Goal: Information Seeking & Learning: Learn about a topic

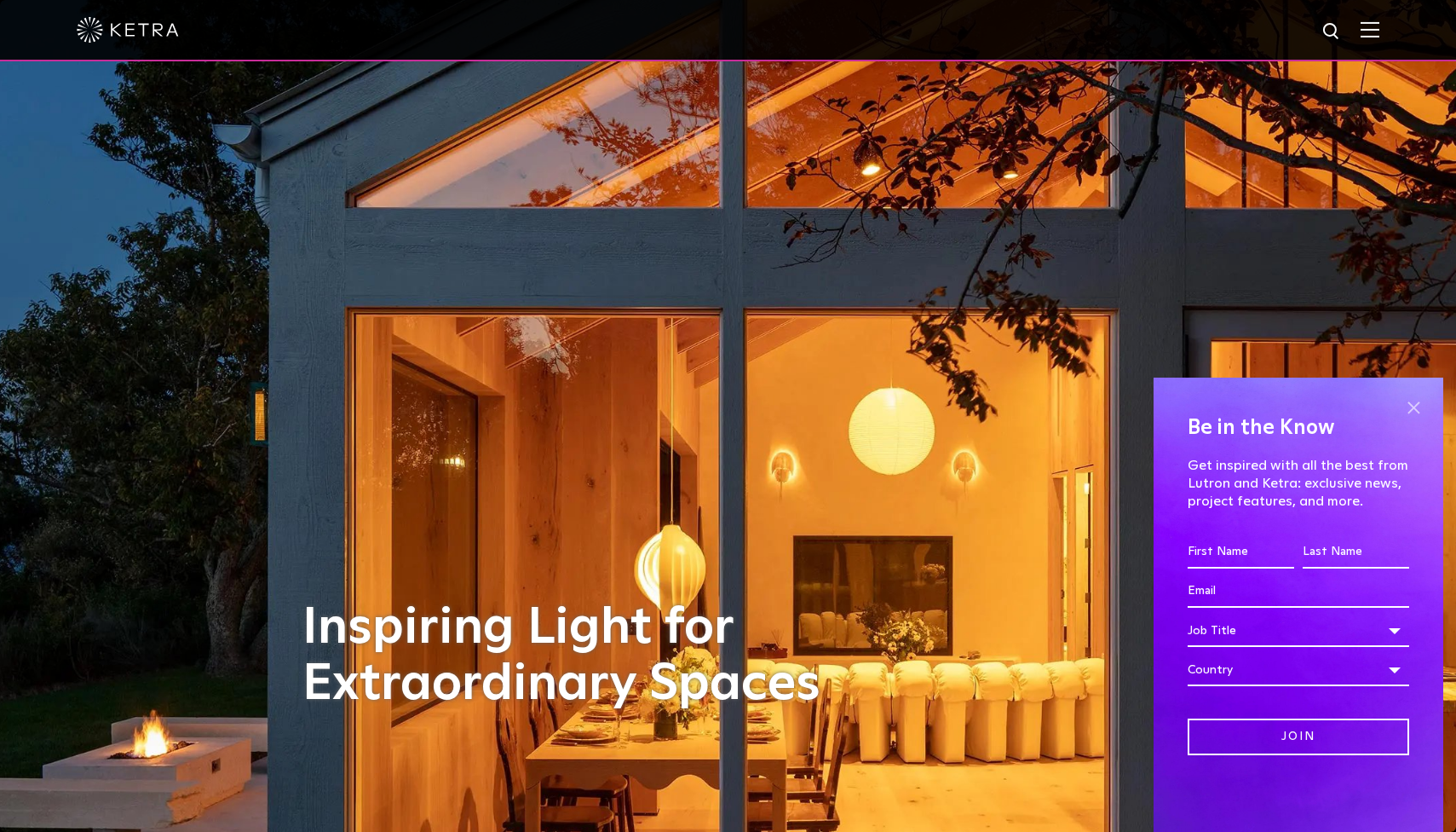
click at [1415, 411] on span at bounding box center [1414, 408] width 26 height 26
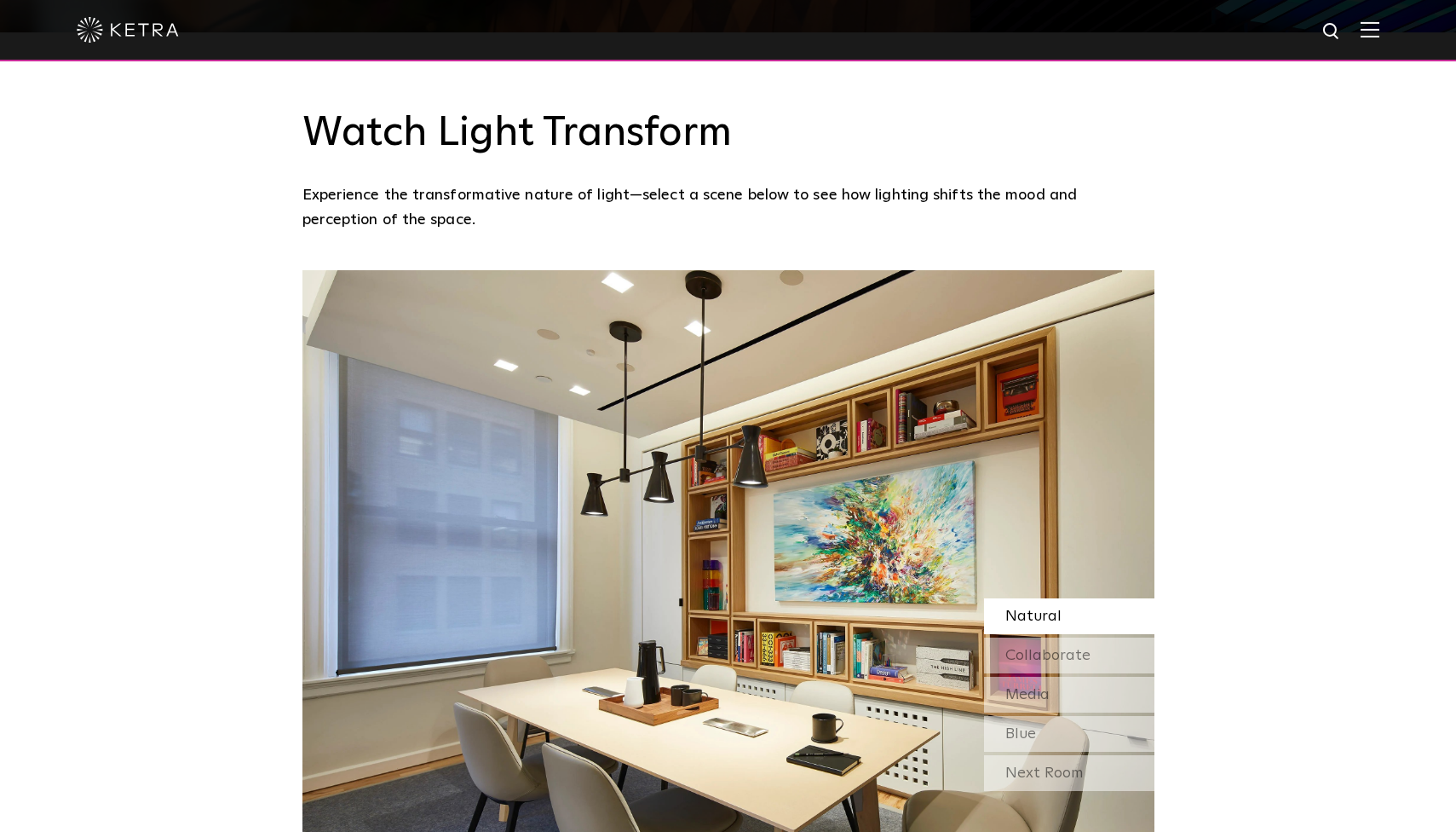
scroll to position [1460, 0]
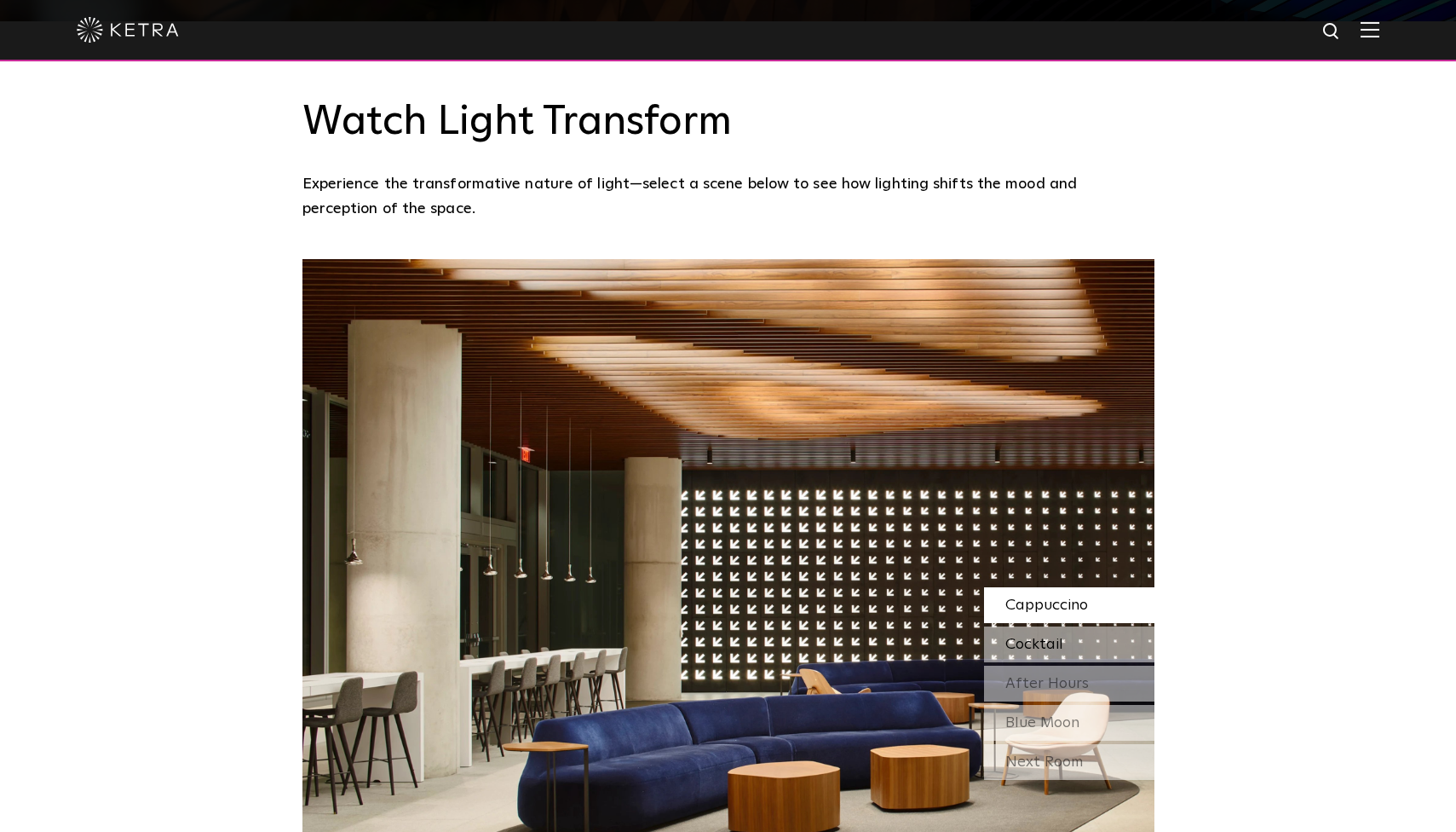
click at [1023, 636] on span "Cocktail" at bounding box center [1034, 644] width 58 height 16
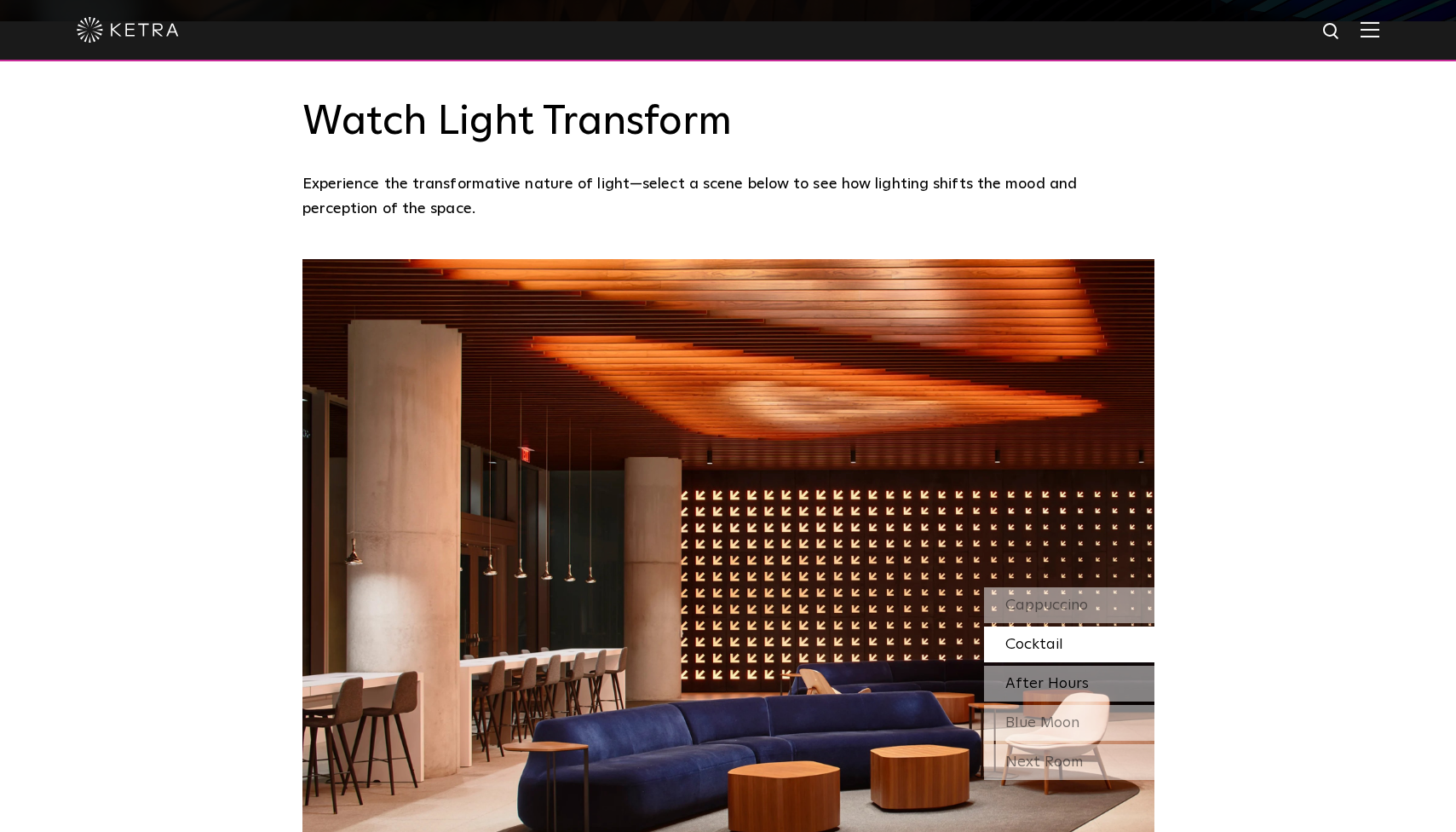
click at [1024, 666] on div "After Hours" at bounding box center [1070, 684] width 171 height 36
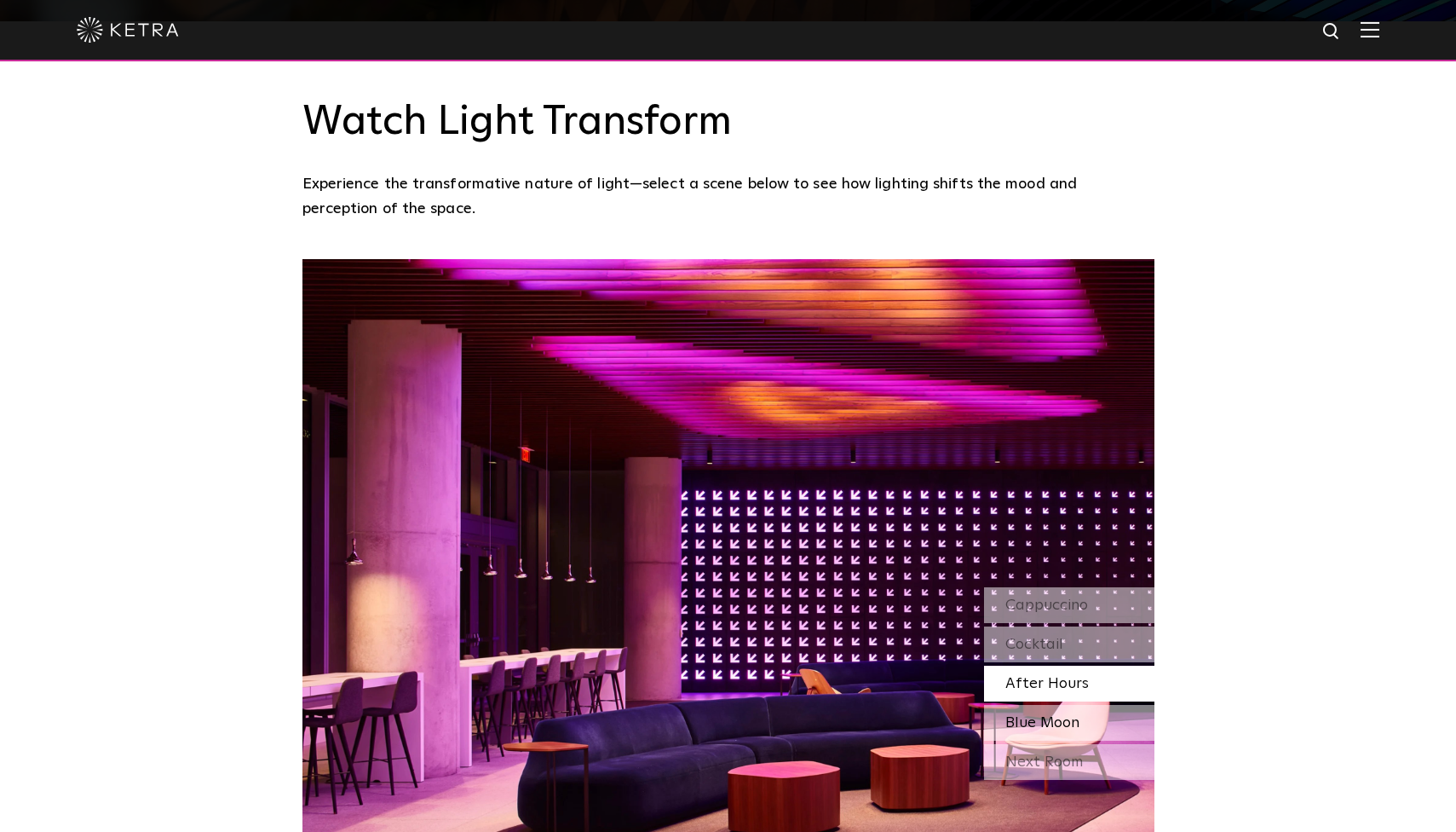
click at [1046, 704] on div "Blue Moon" at bounding box center [1070, 723] width 171 height 36
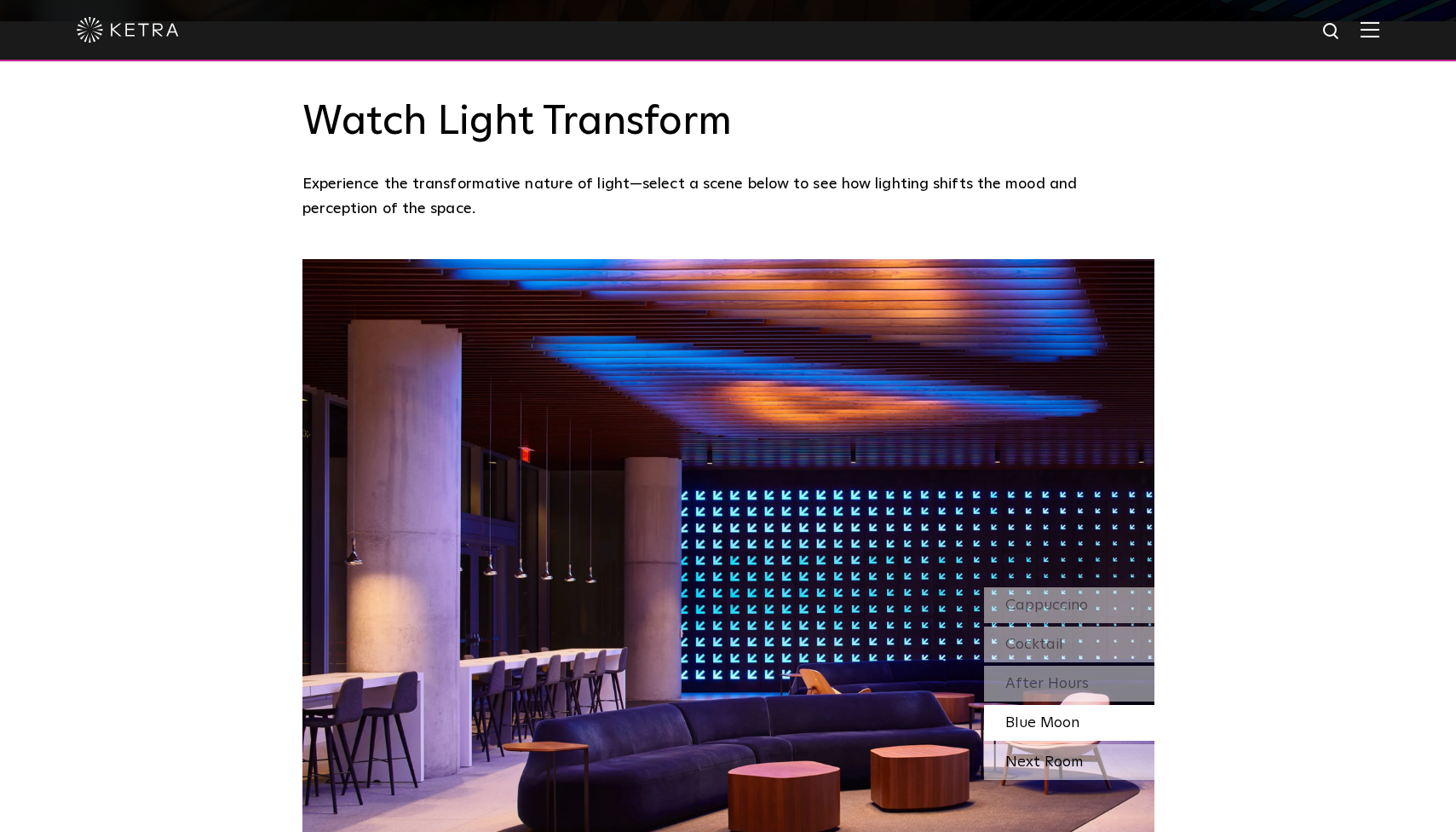
click at [1043, 744] on div "Next Room" at bounding box center [1070, 762] width 171 height 36
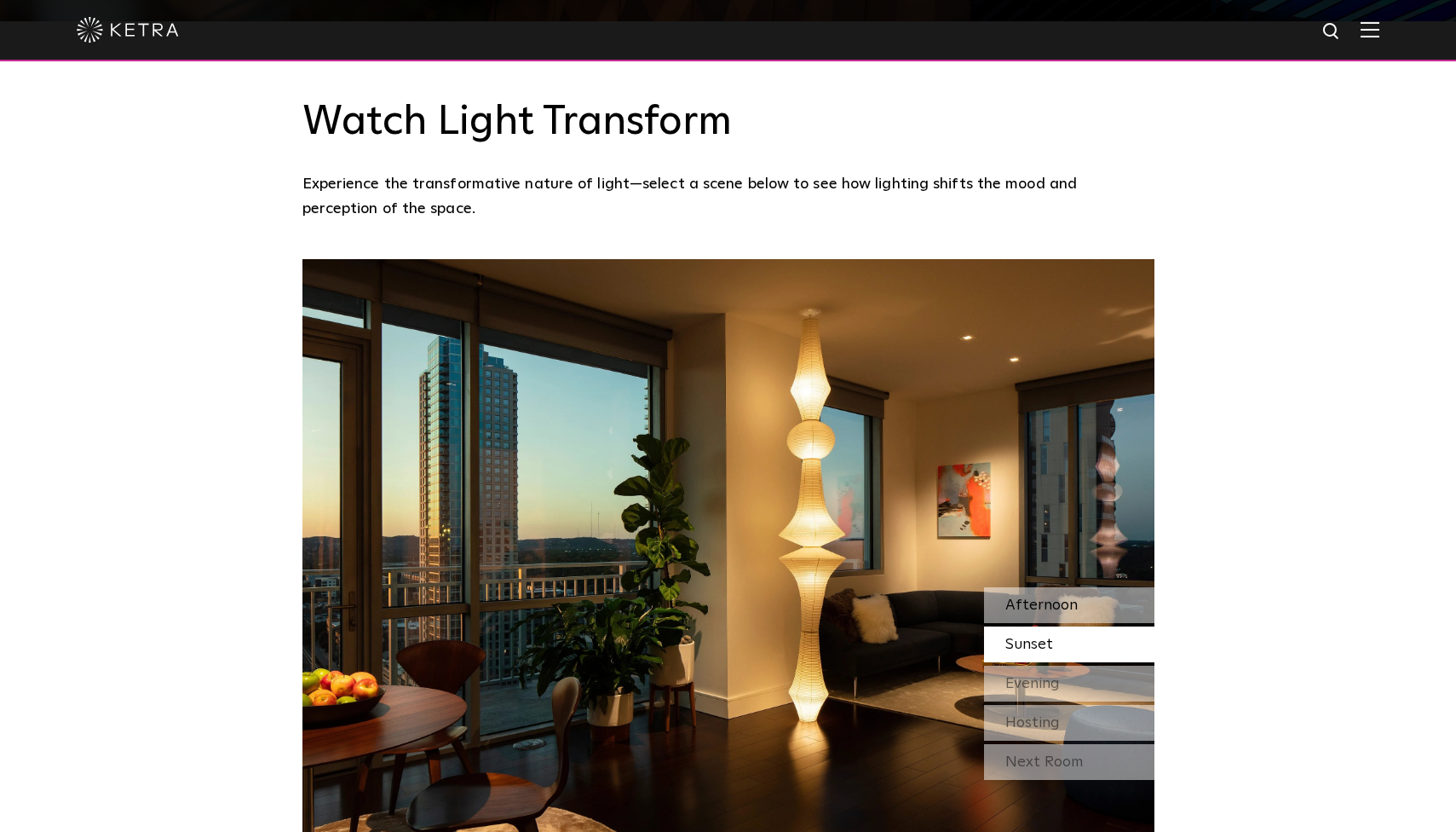
click at [1038, 597] on span "Afternoon" at bounding box center [1041, 605] width 72 height 16
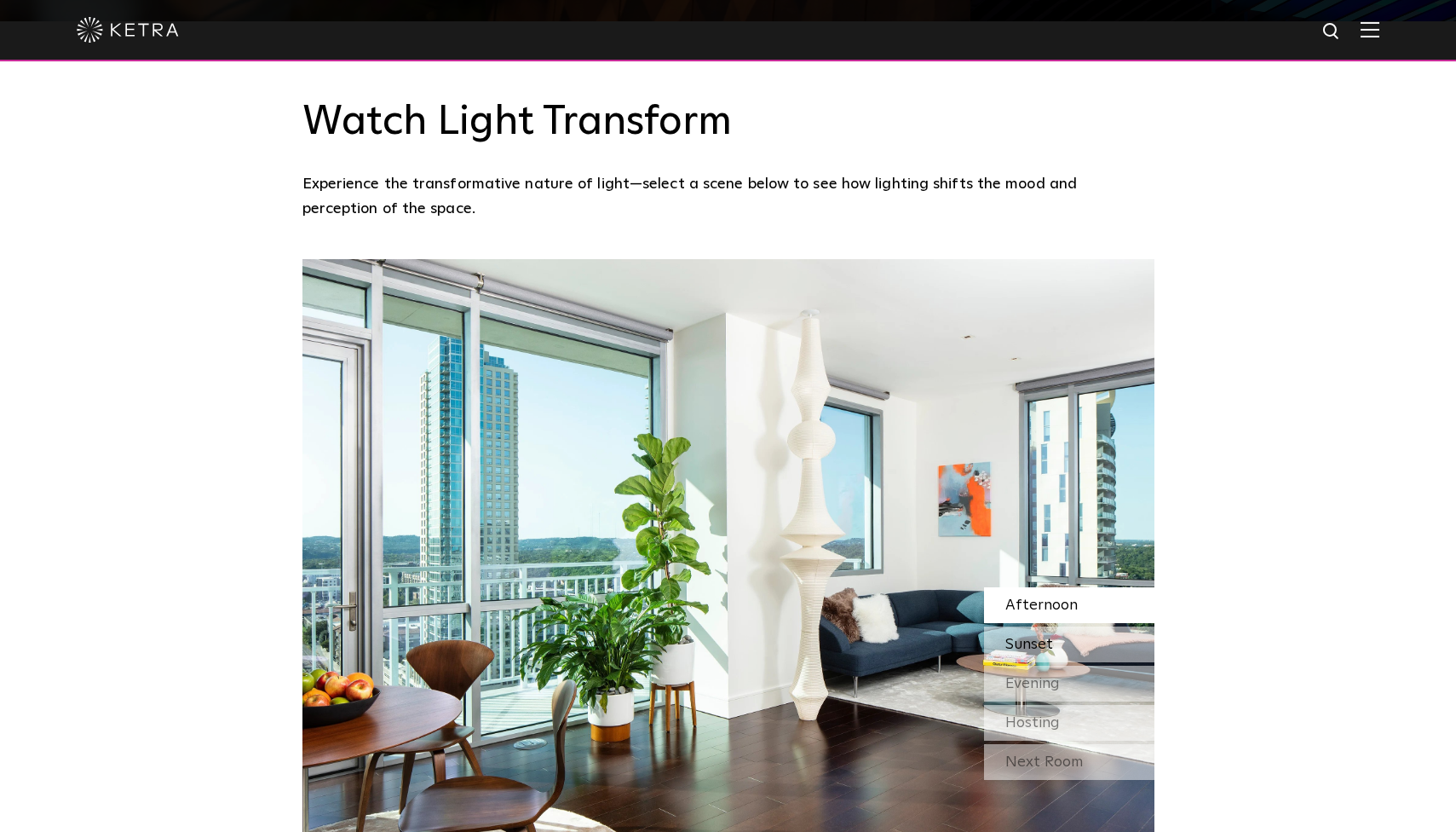
click at [1035, 636] on span "Sunset" at bounding box center [1028, 644] width 47 height 16
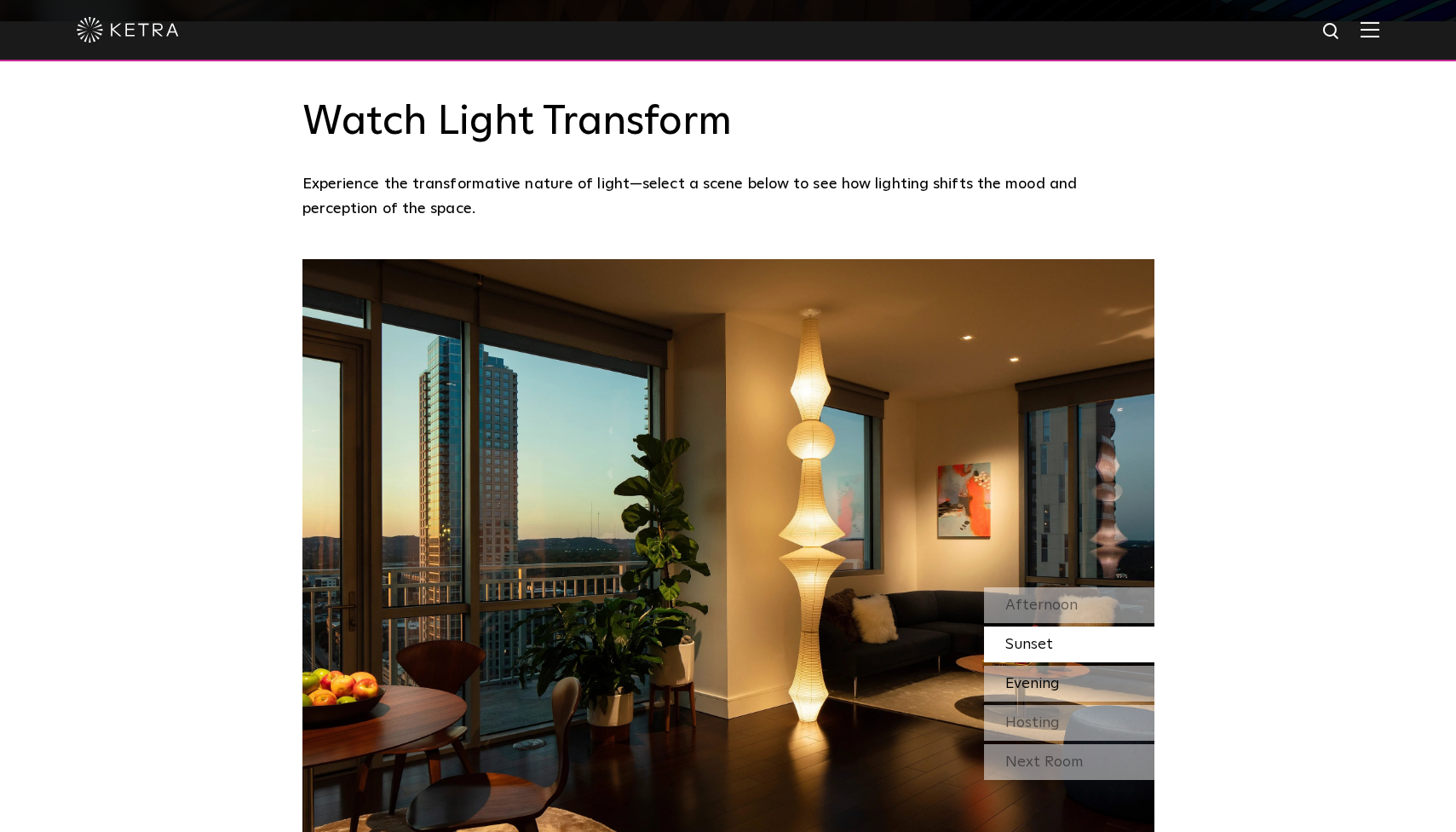
click at [1034, 676] on span "Evening" at bounding box center [1032, 684] width 54 height 16
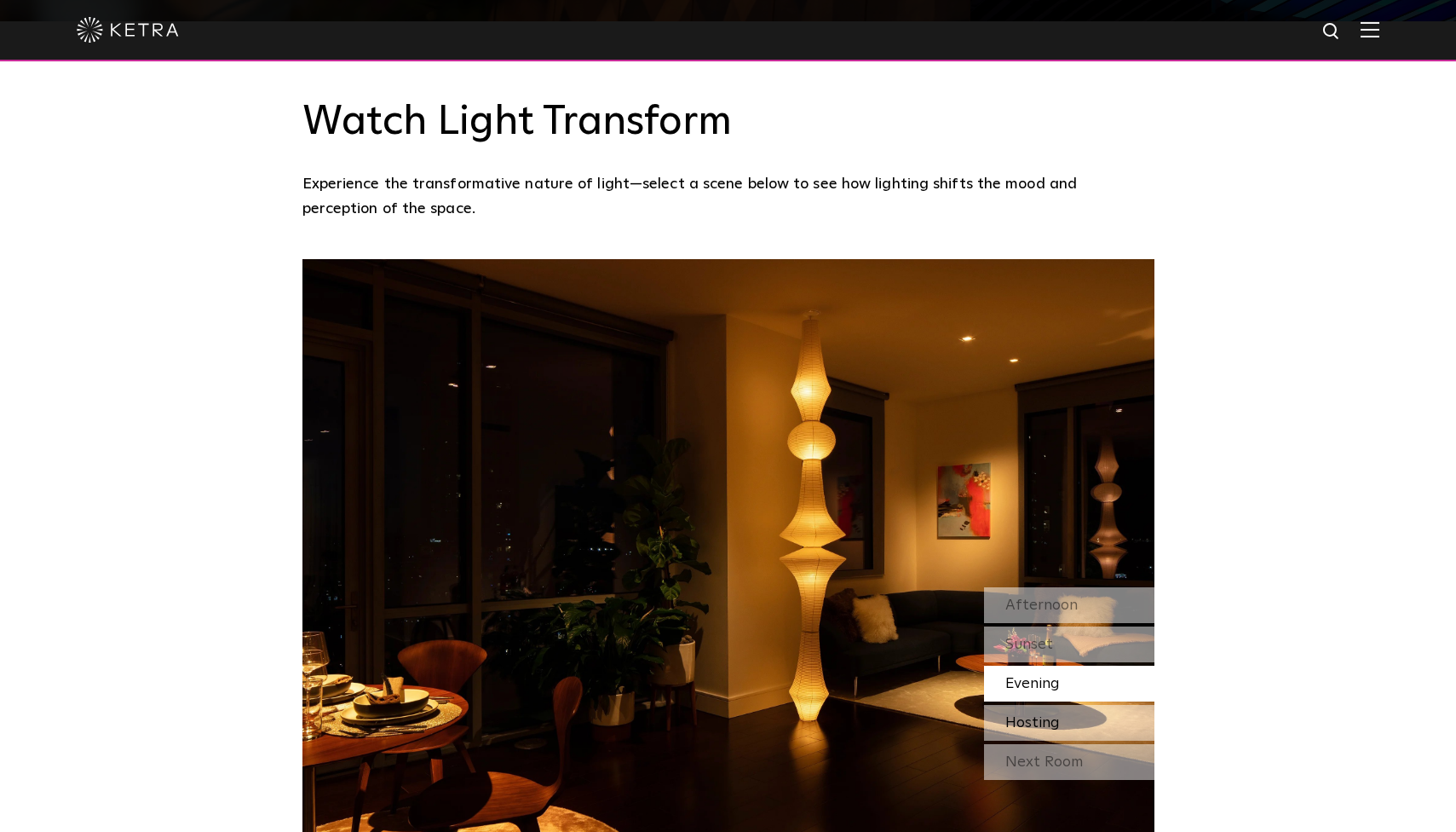
click at [1029, 715] on span "Hosting" at bounding box center [1032, 723] width 54 height 16
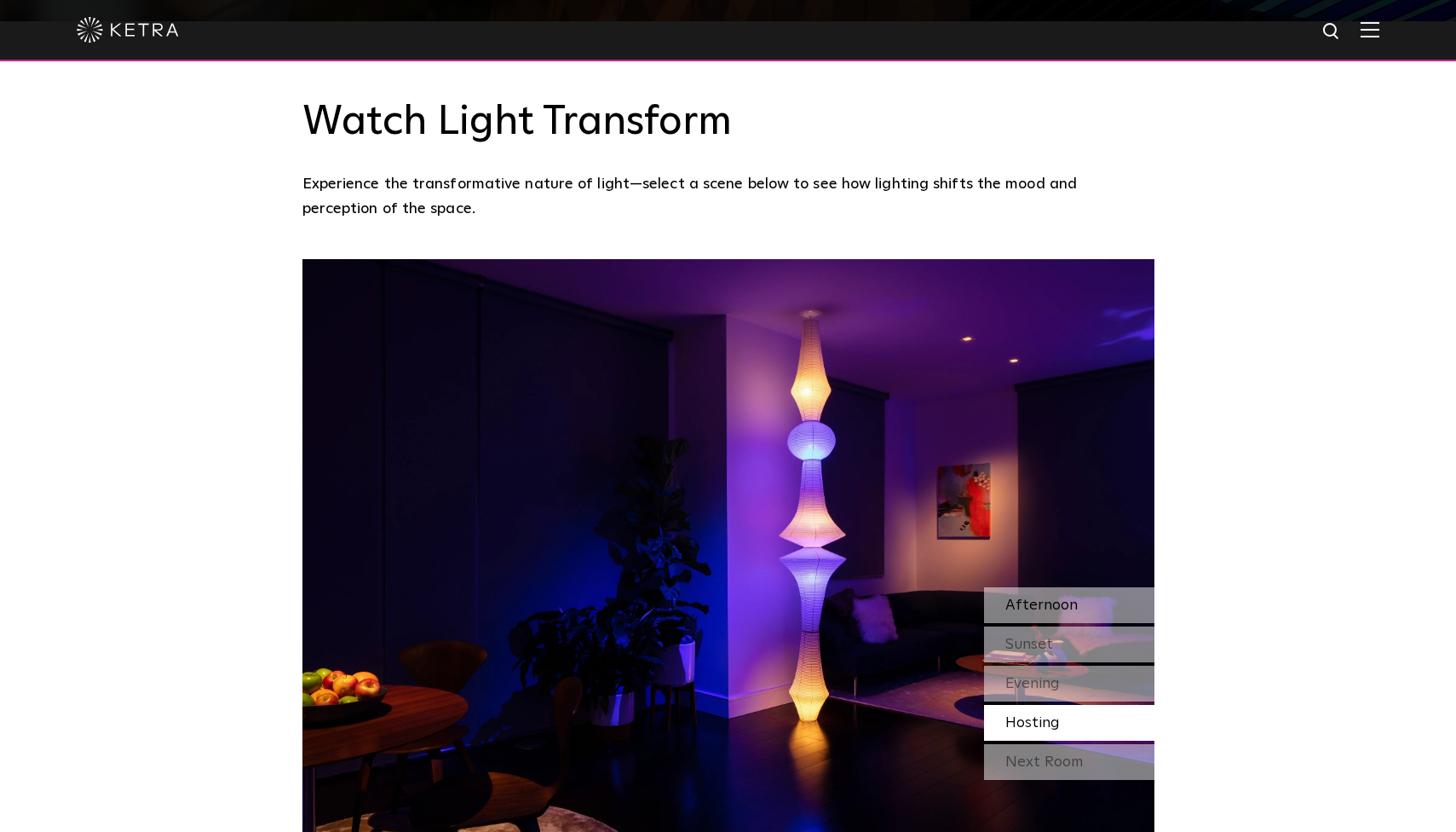
click at [1027, 597] on span "Afternoon" at bounding box center [1041, 605] width 72 height 16
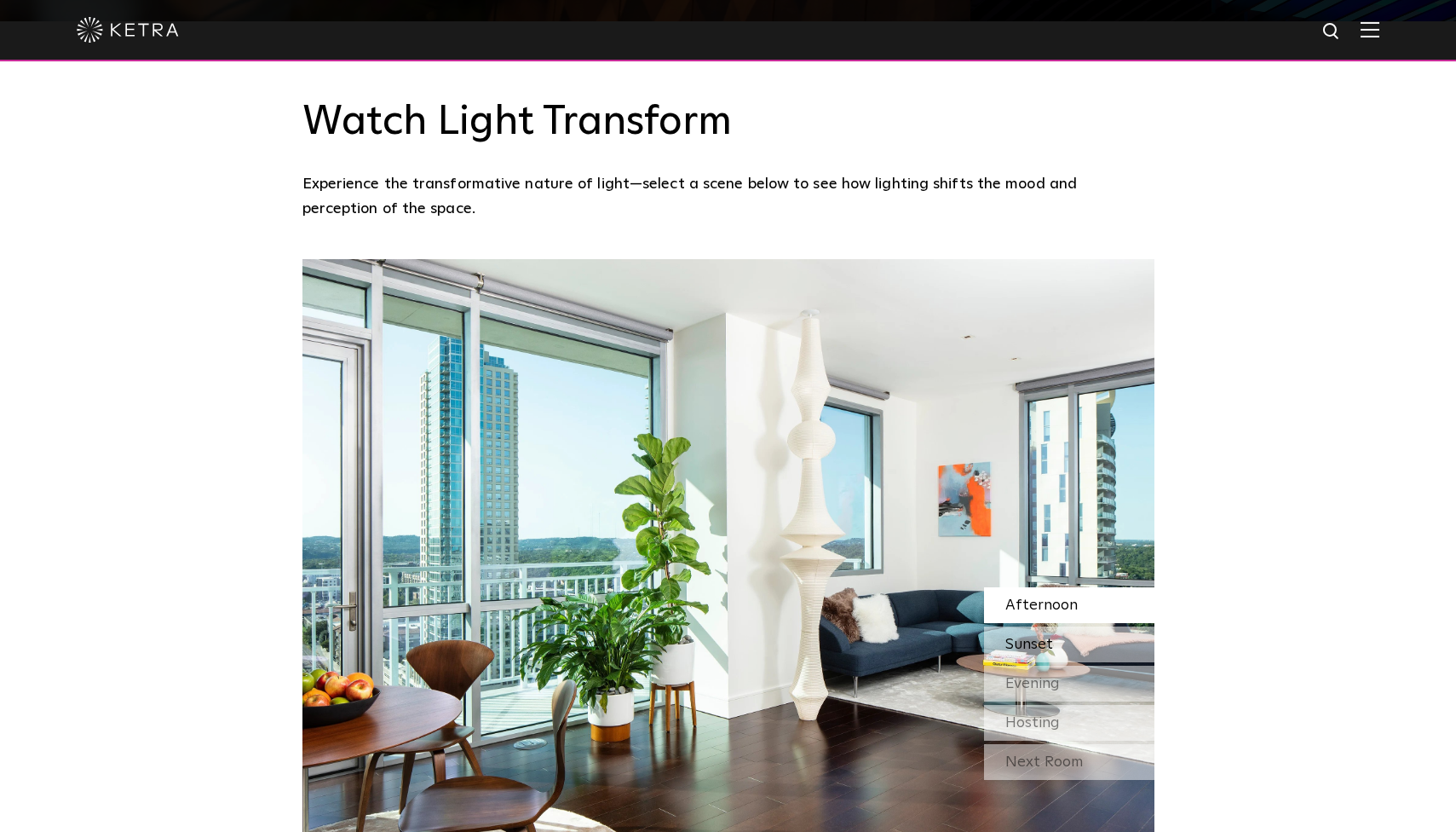
click at [1022, 636] on span "Sunset" at bounding box center [1028, 644] width 47 height 16
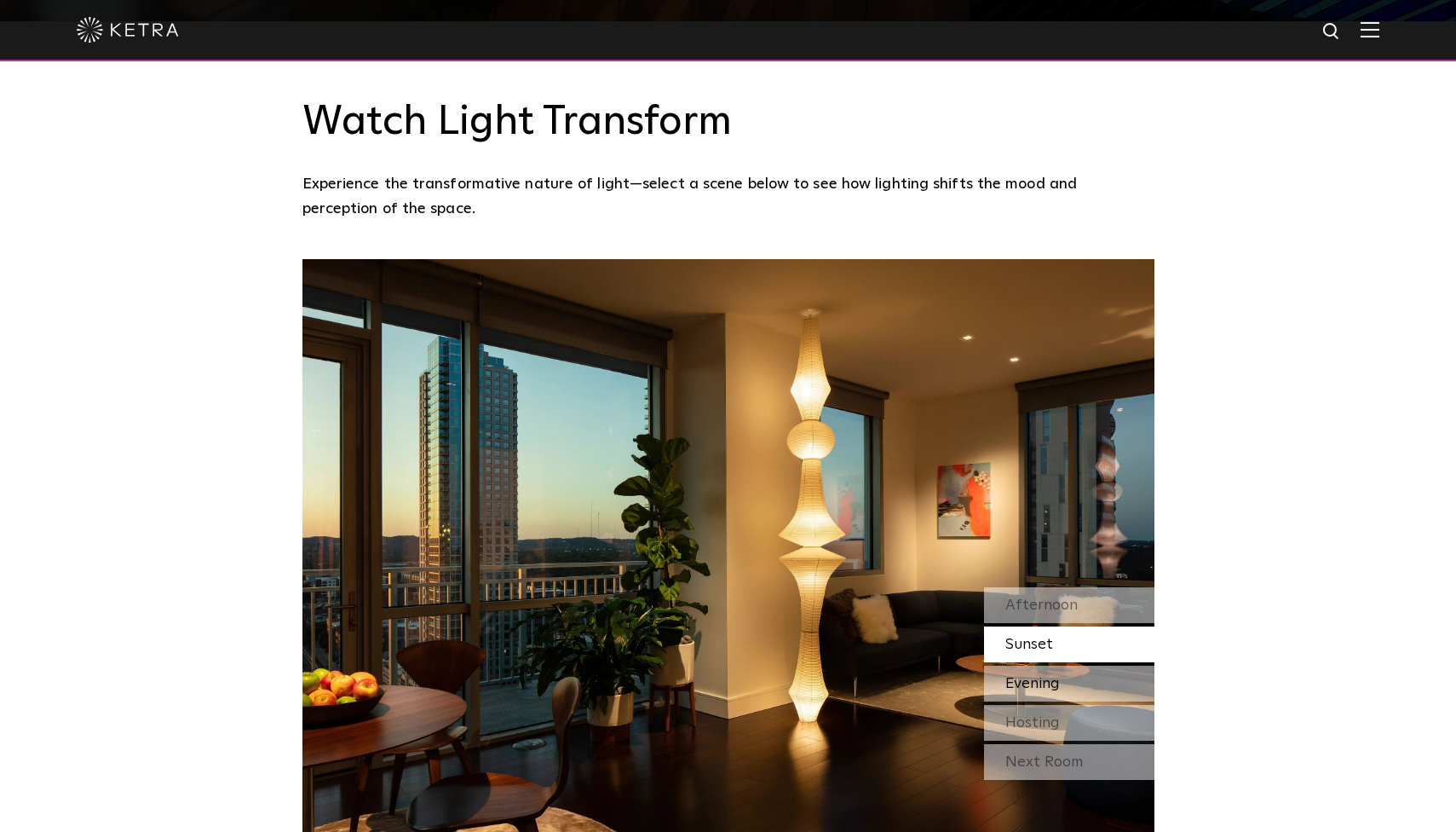
click at [1055, 676] on span "Evening" at bounding box center [1032, 684] width 54 height 16
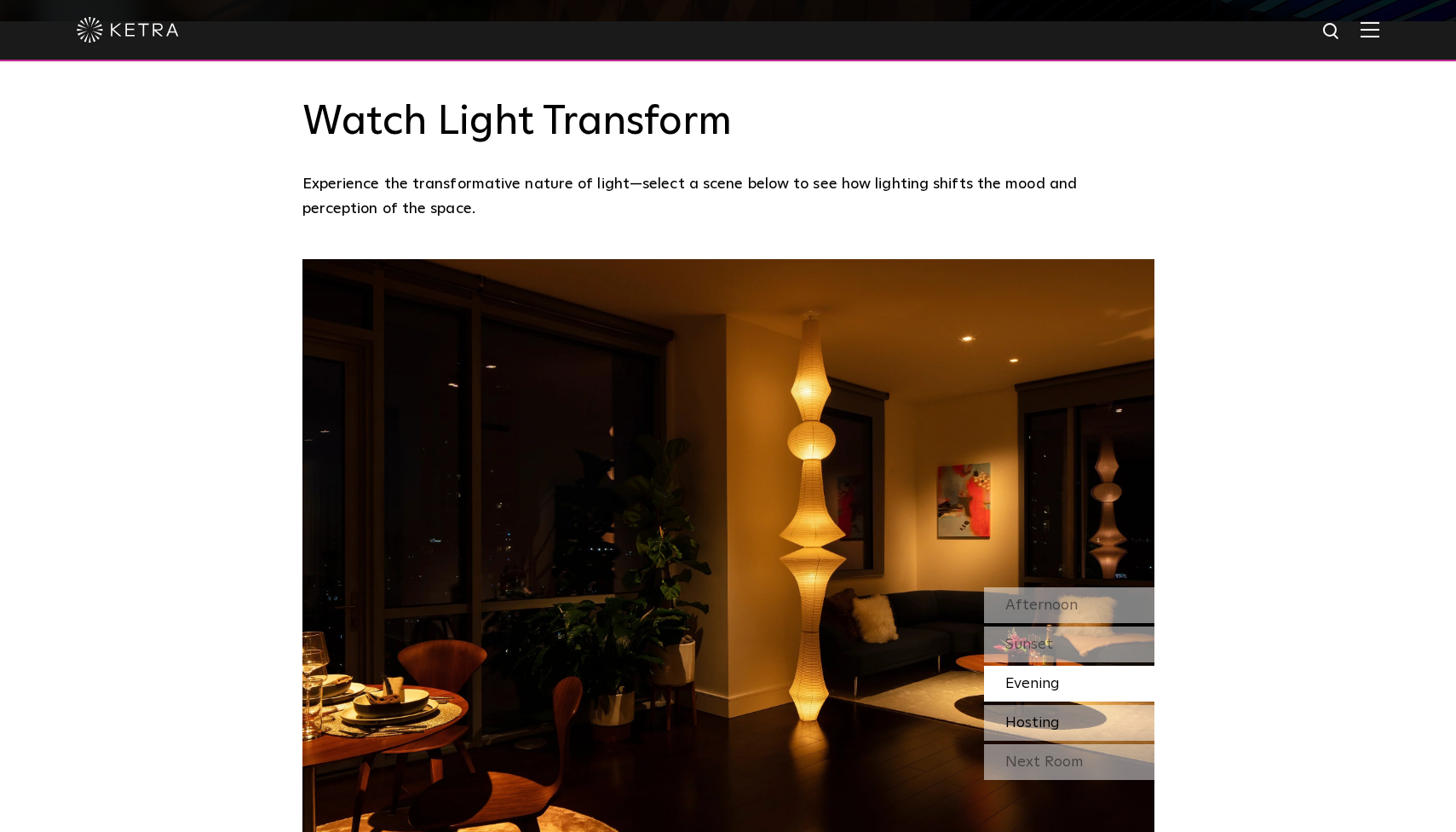
click at [1037, 715] on span "Hosting" at bounding box center [1032, 723] width 54 height 16
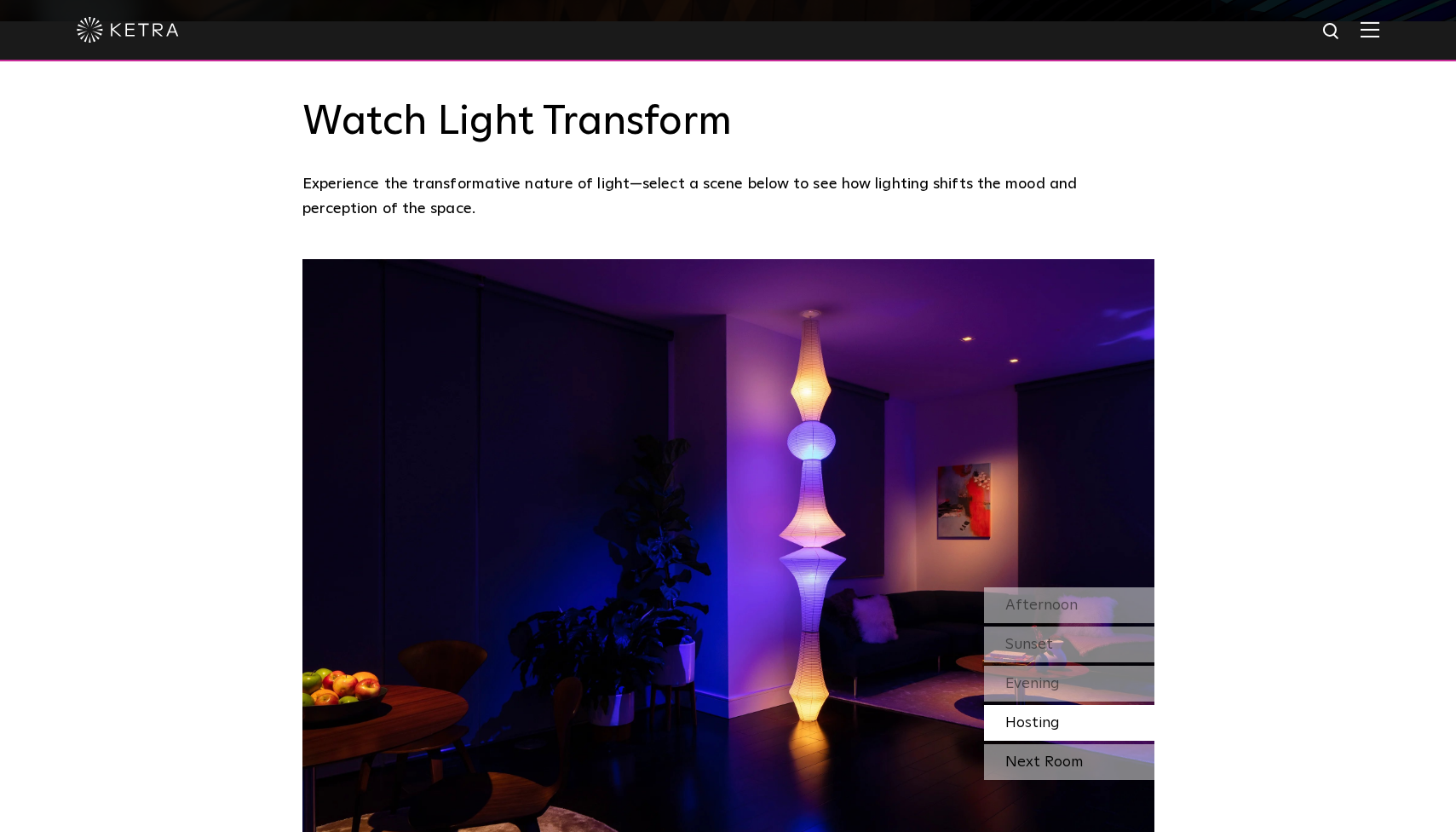
click at [1037, 744] on div "Next Room" at bounding box center [1070, 762] width 171 height 36
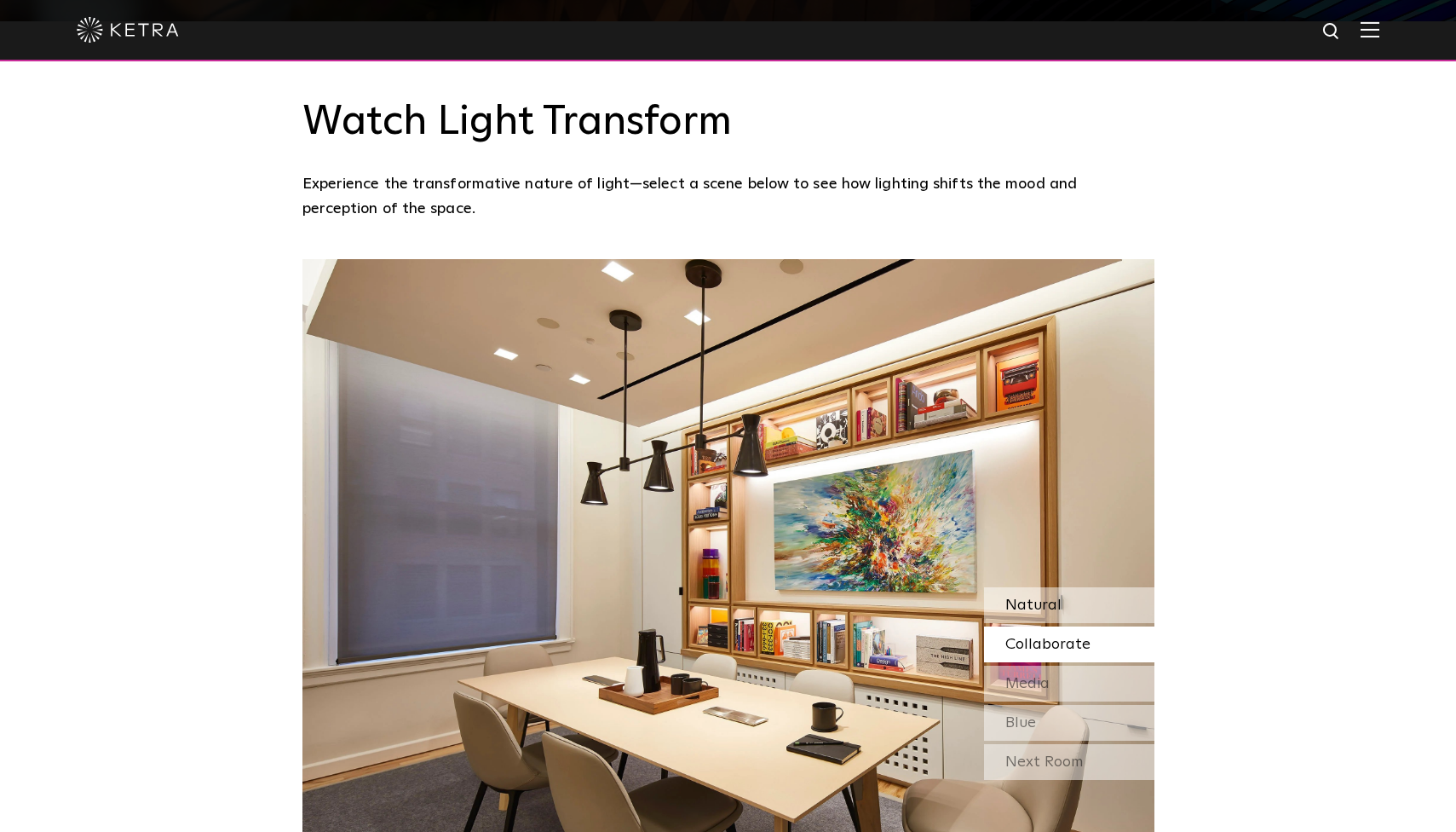
click at [1045, 597] on span "Natural" at bounding box center [1033, 605] width 56 height 16
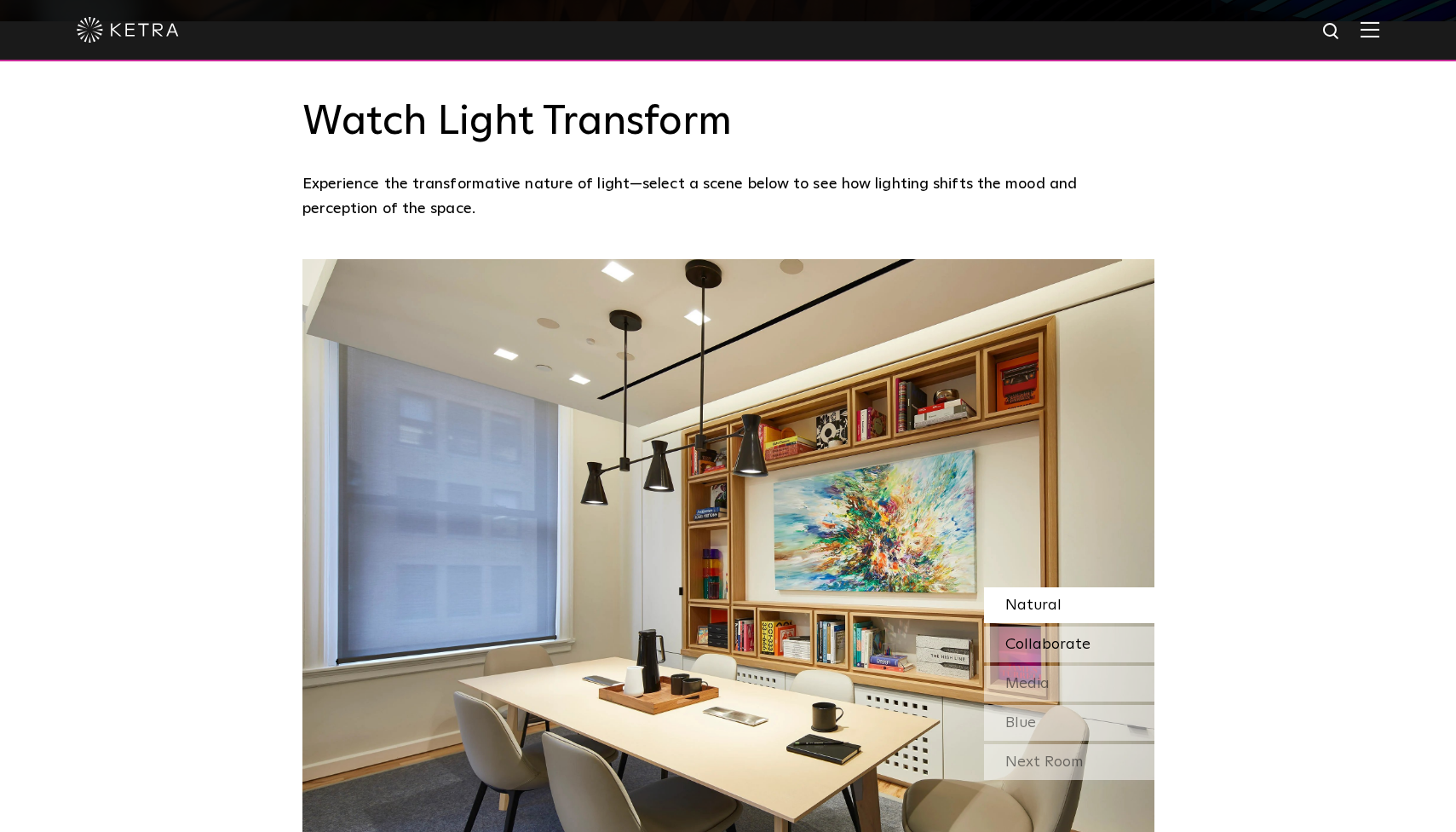
click at [1084, 636] on span "Collaborate" at bounding box center [1047, 644] width 85 height 16
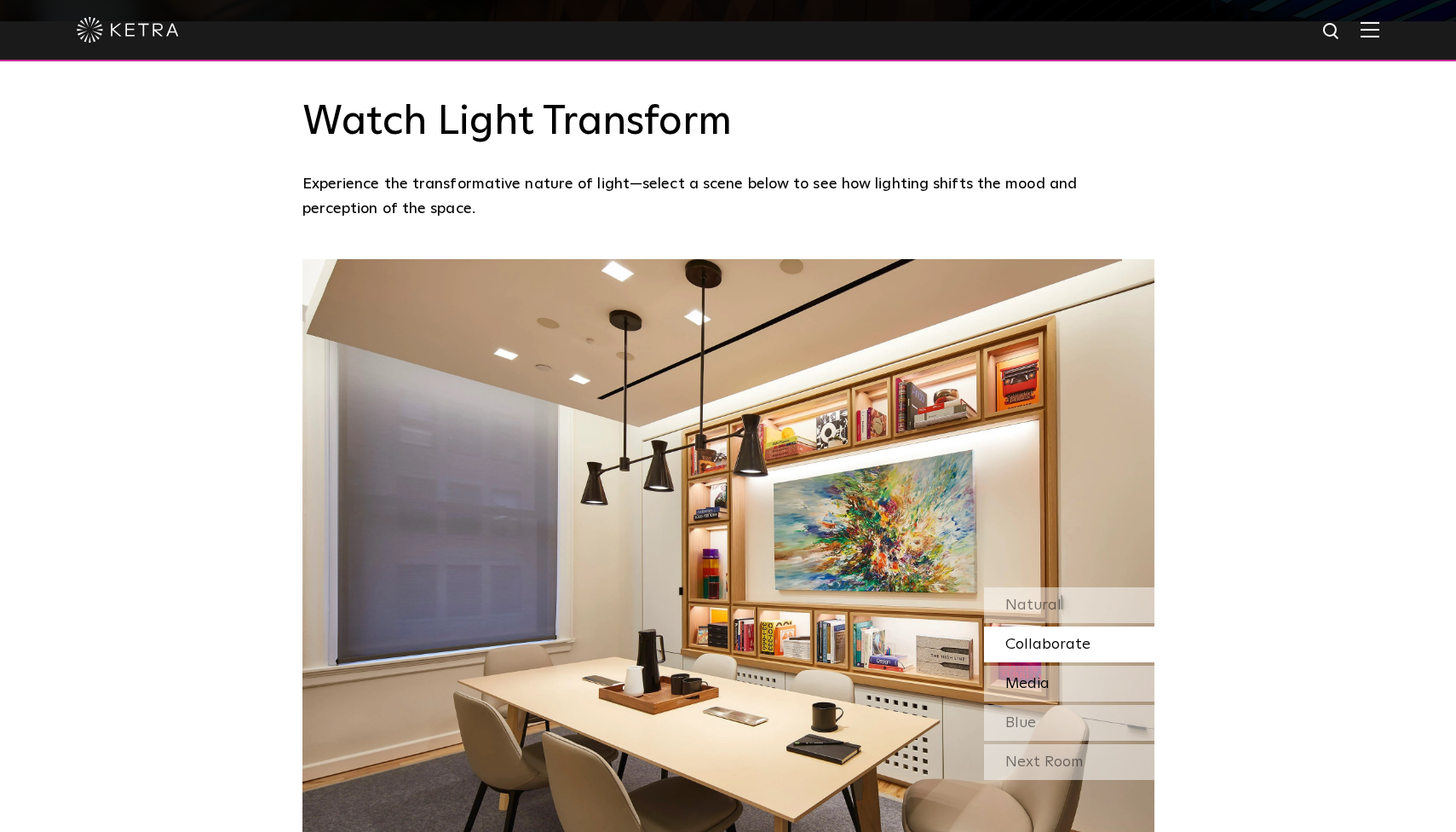
click at [1063, 666] on div "Media" at bounding box center [1070, 684] width 171 height 36
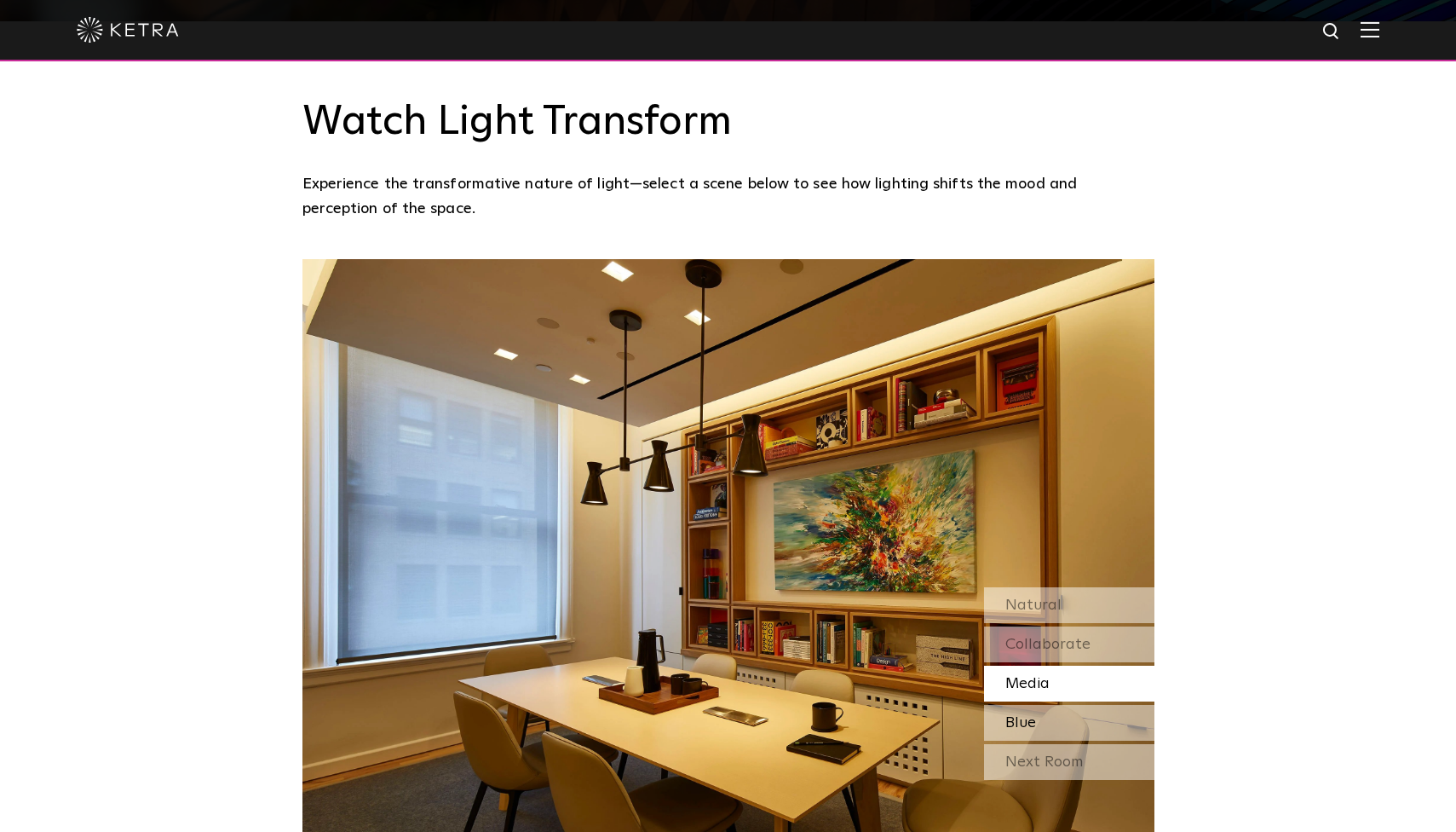
click at [1033, 715] on span "Blue" at bounding box center [1021, 723] width 31 height 16
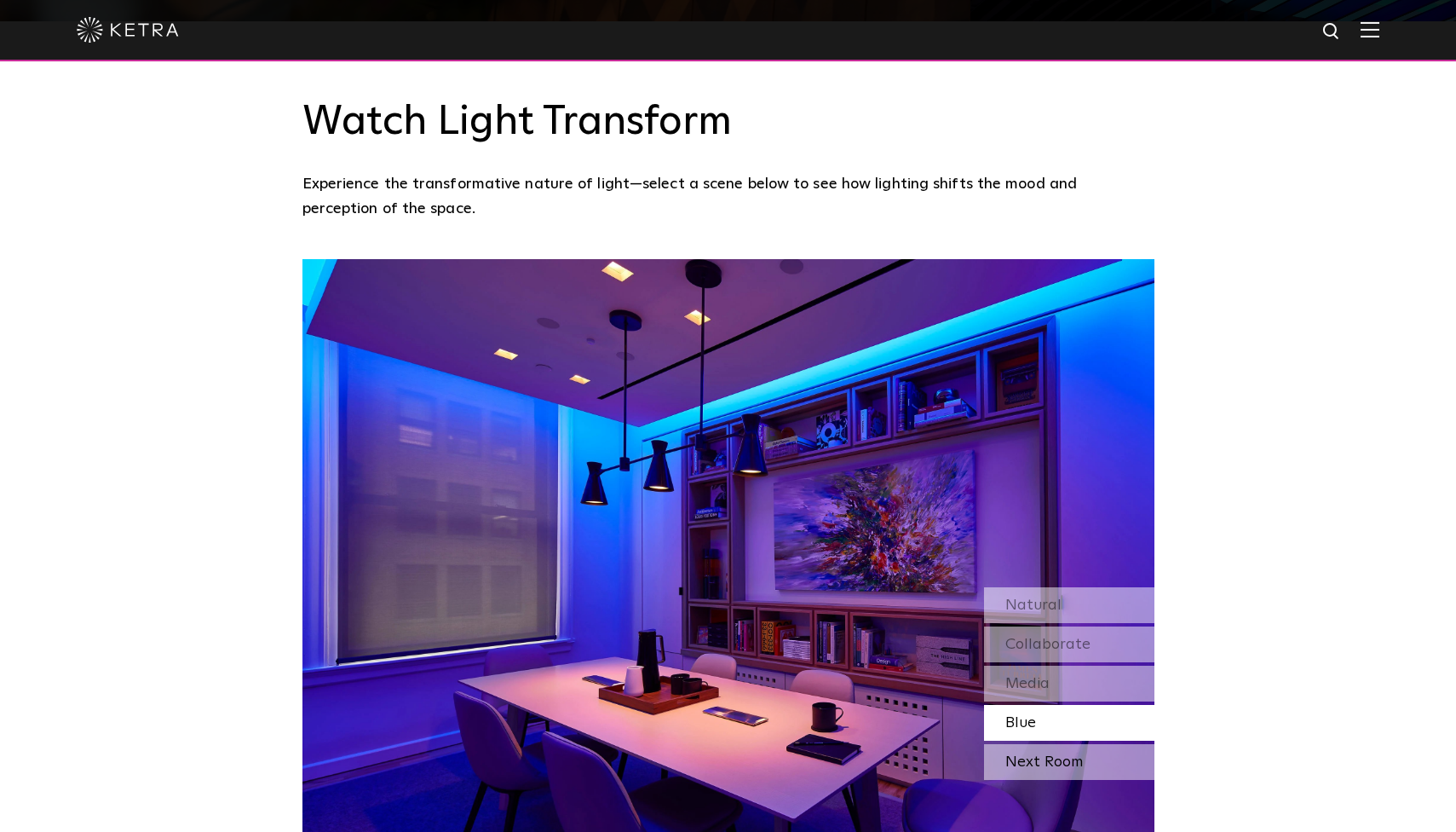
click at [1020, 744] on div "Next Room" at bounding box center [1070, 762] width 171 height 36
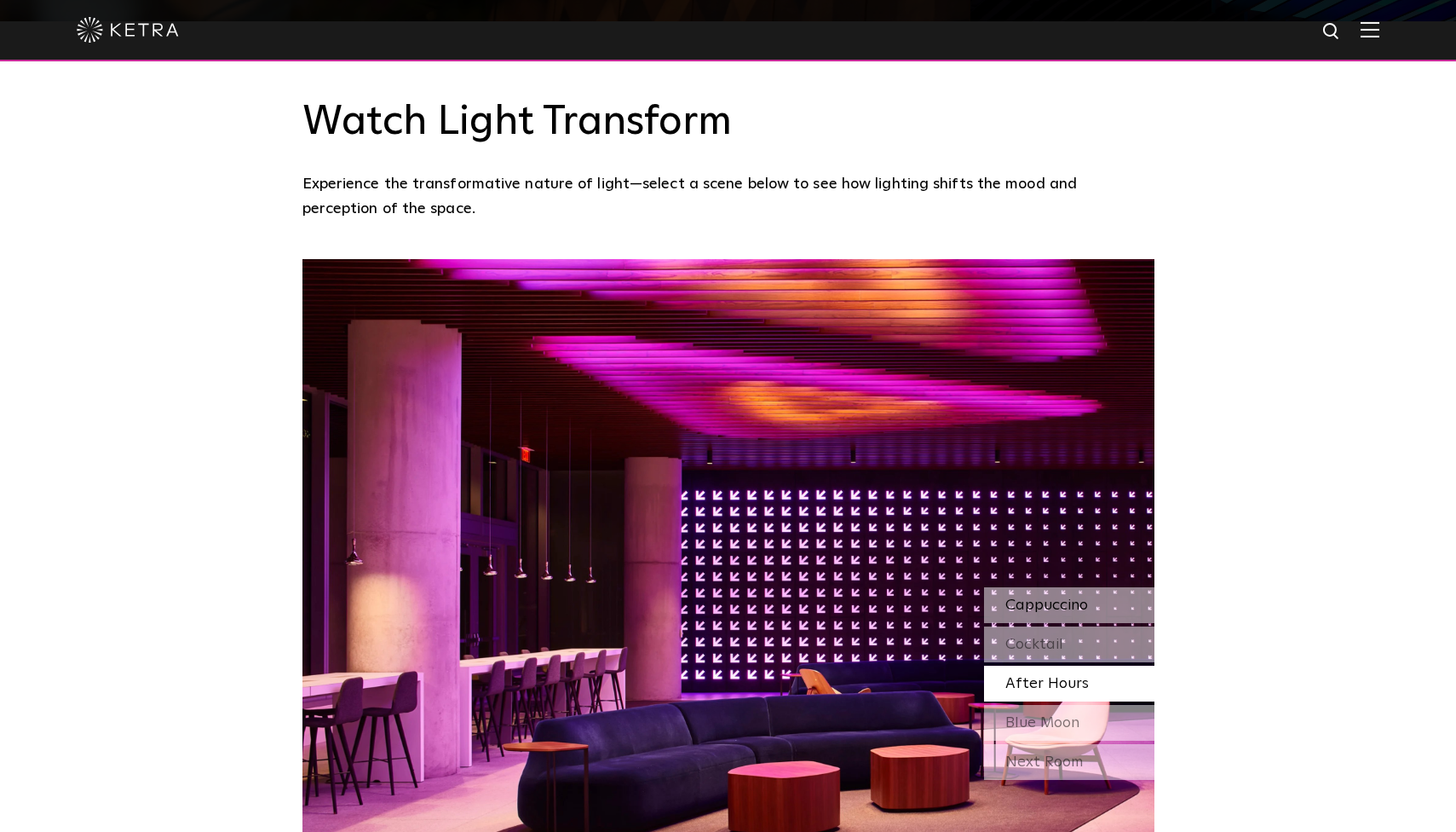
click at [1032, 597] on span "Cappuccino" at bounding box center [1047, 605] width 83 height 16
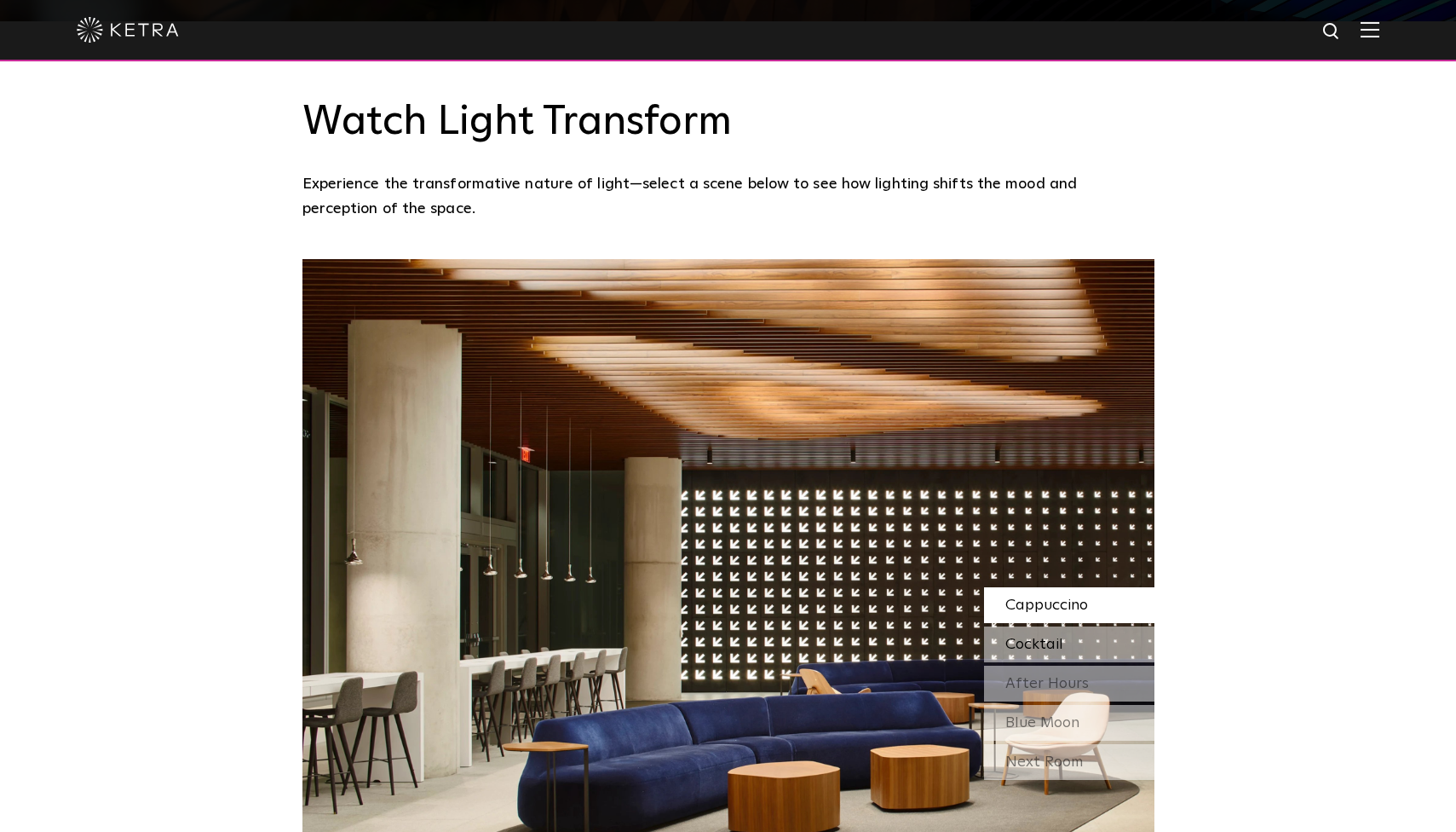
click at [1047, 636] on span "Cocktail" at bounding box center [1034, 644] width 58 height 16
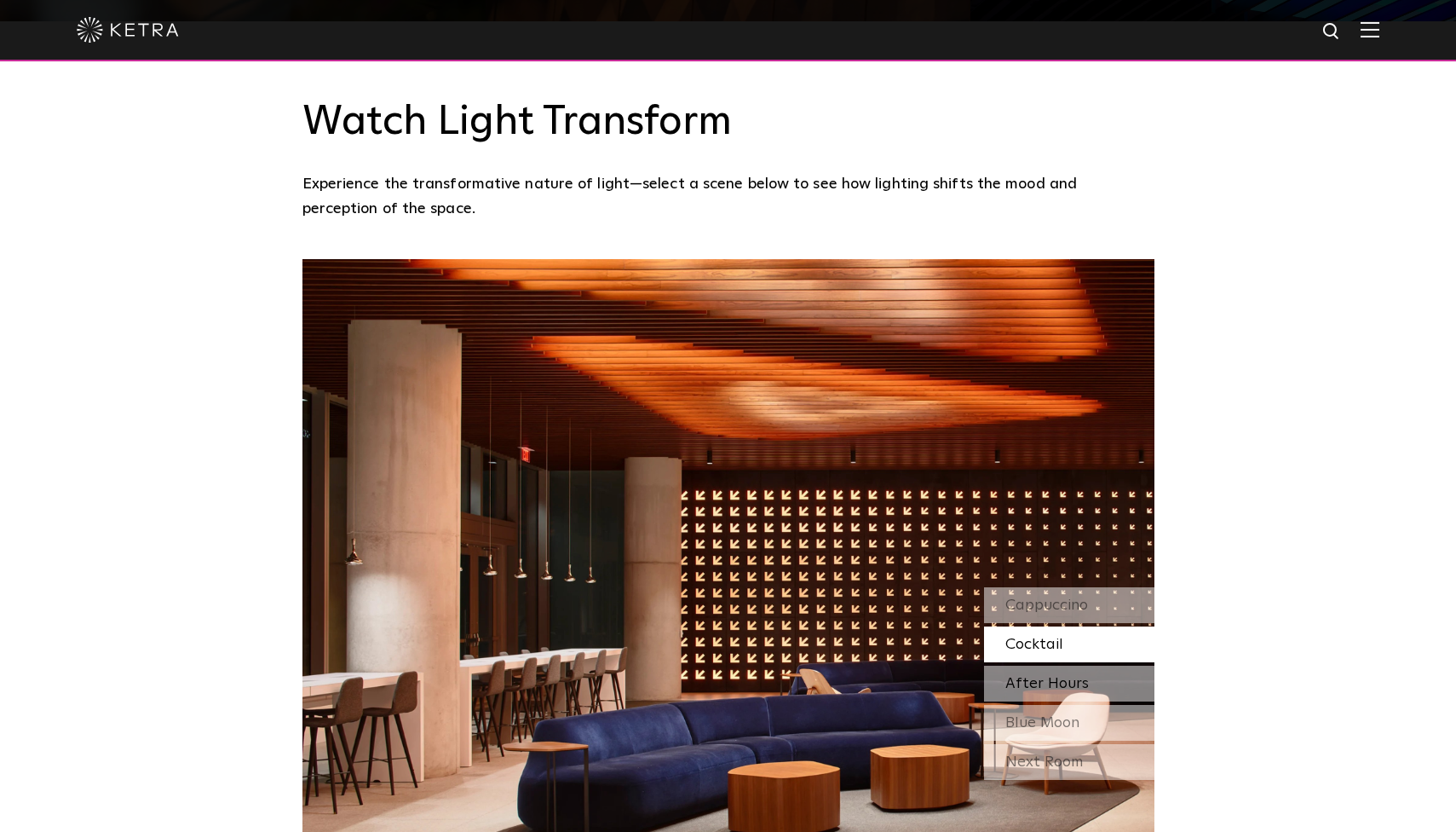
click at [1043, 676] on span "After Hours" at bounding box center [1047, 684] width 84 height 16
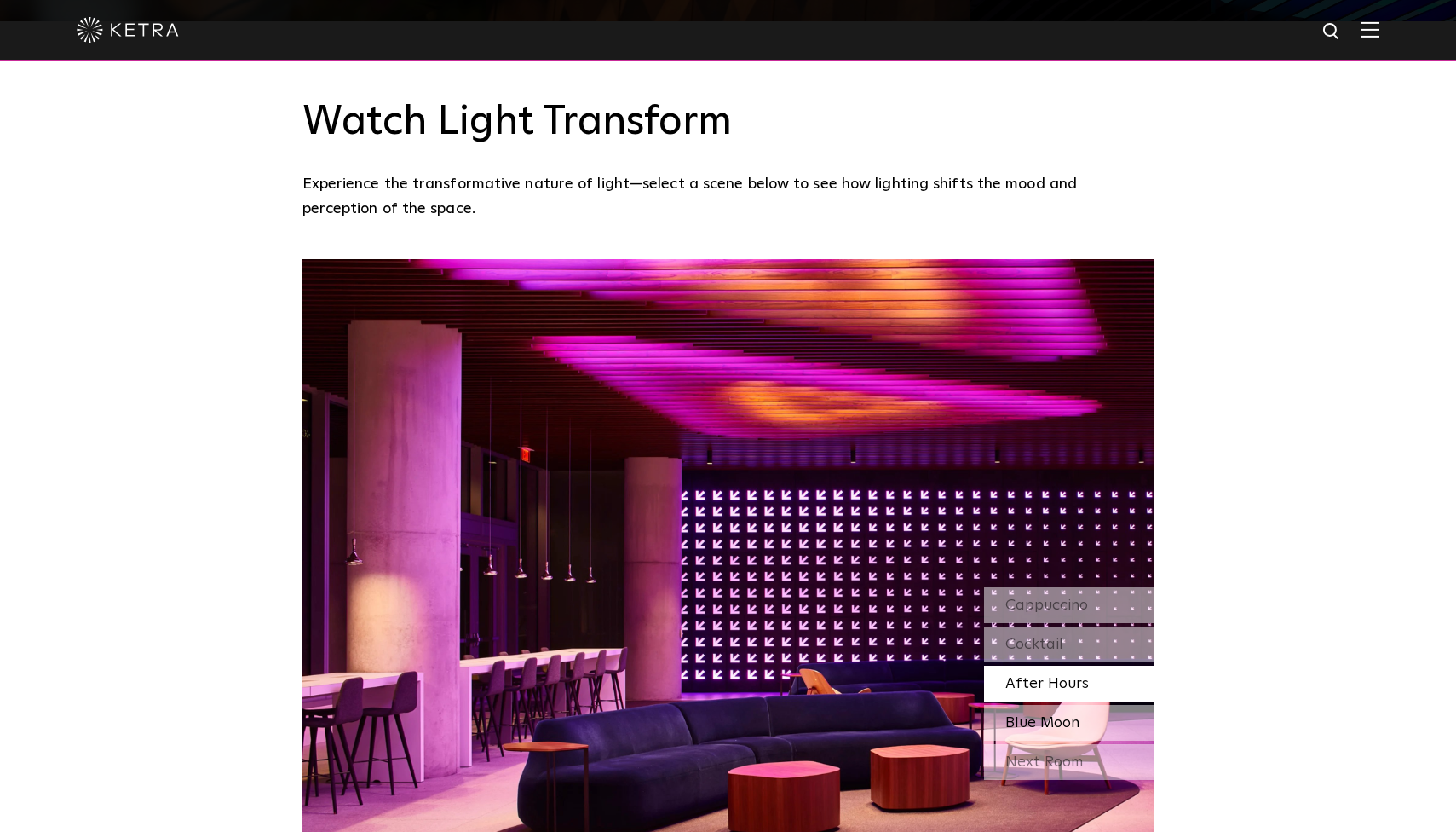
click at [1030, 715] on span "Blue Moon" at bounding box center [1042, 723] width 74 height 16
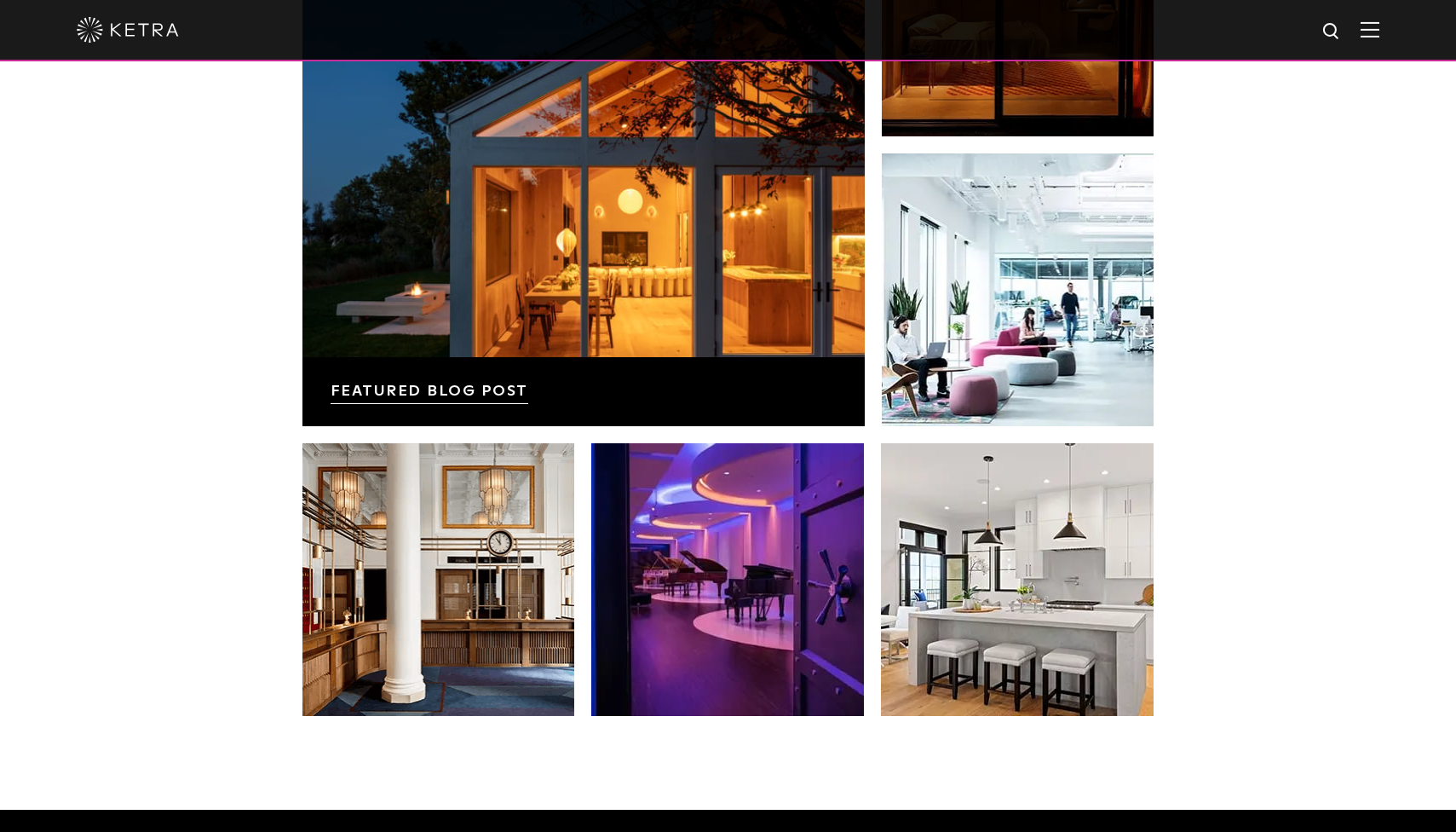
scroll to position [3106, 0]
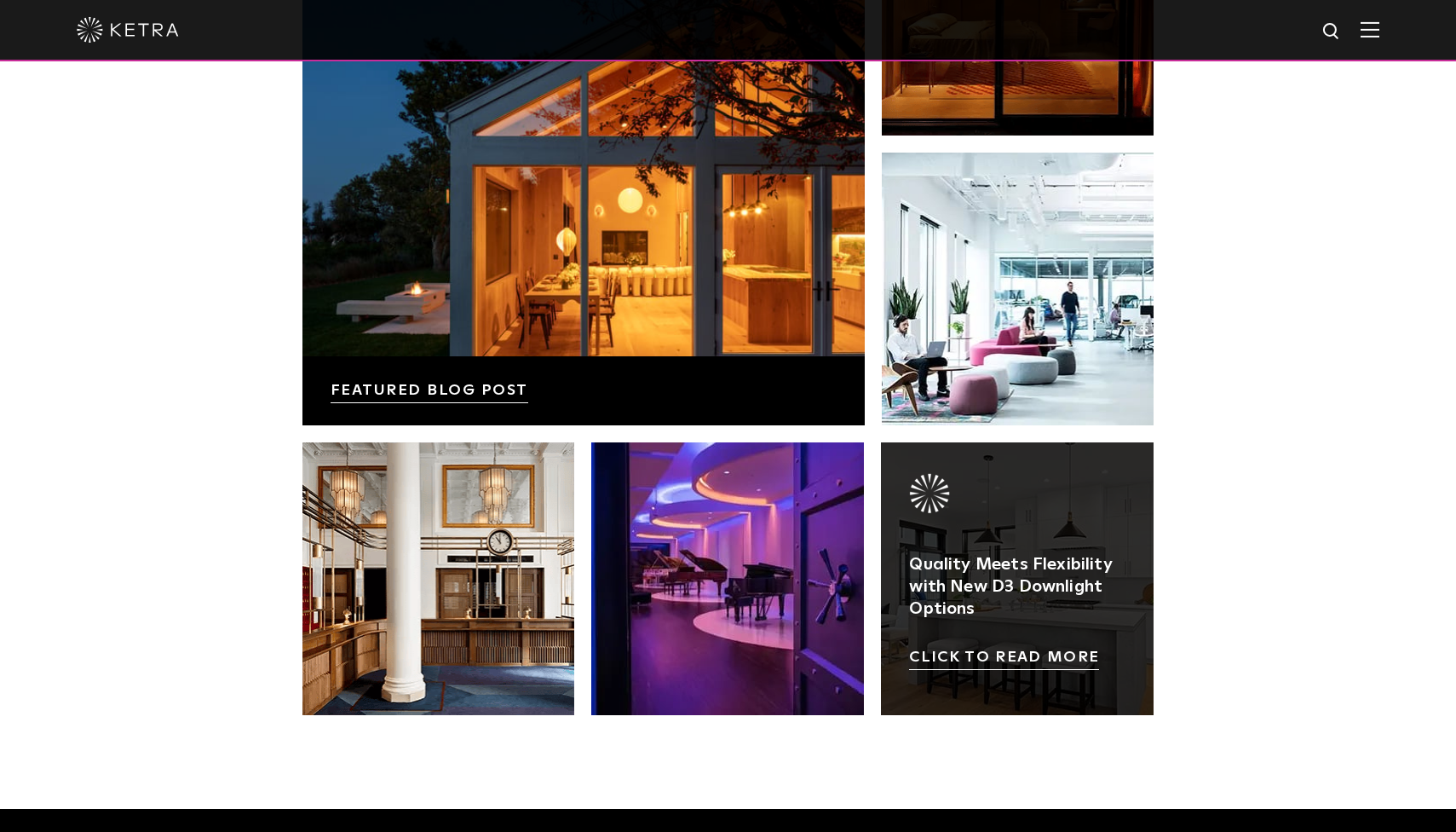
click at [1061, 509] on link at bounding box center [1017, 579] width 272 height 272
